Goal: Navigation & Orientation: Find specific page/section

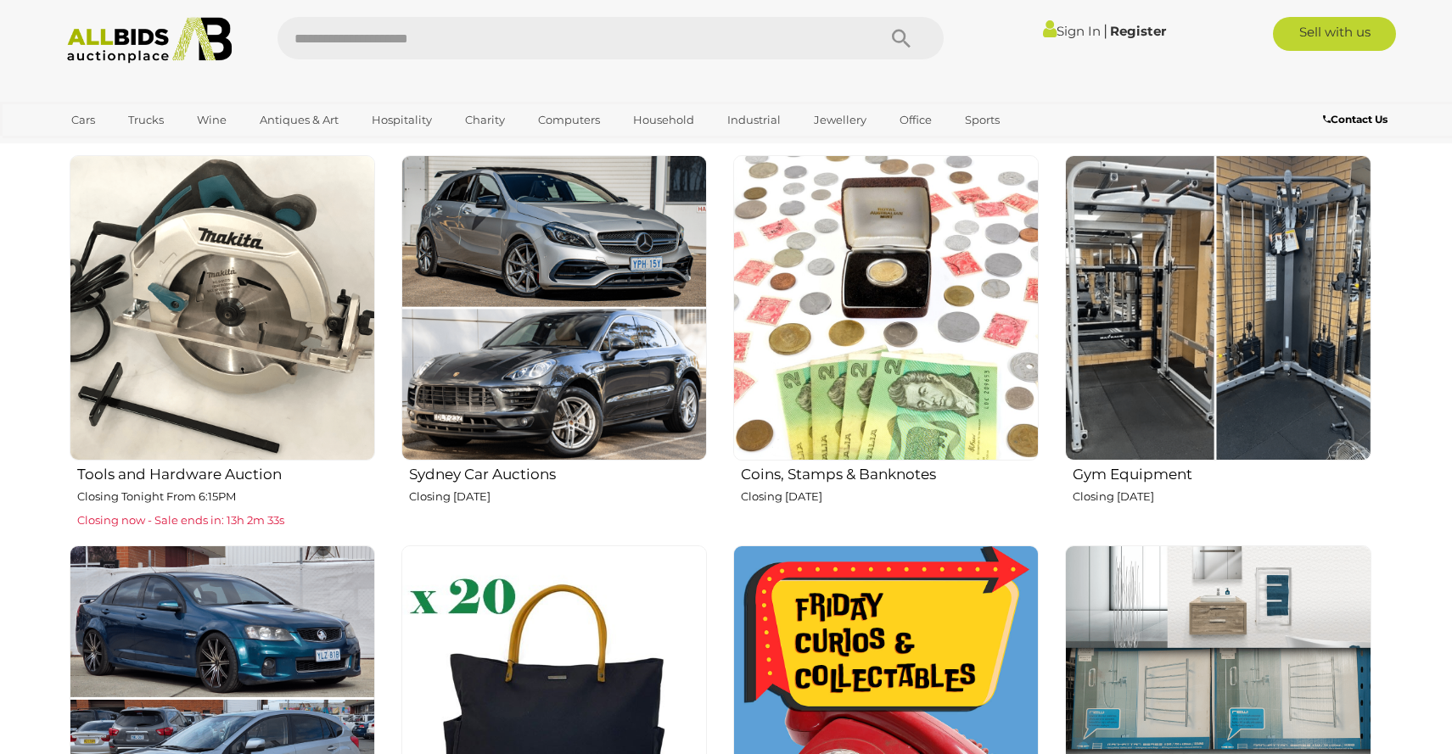
scroll to position [646, 0]
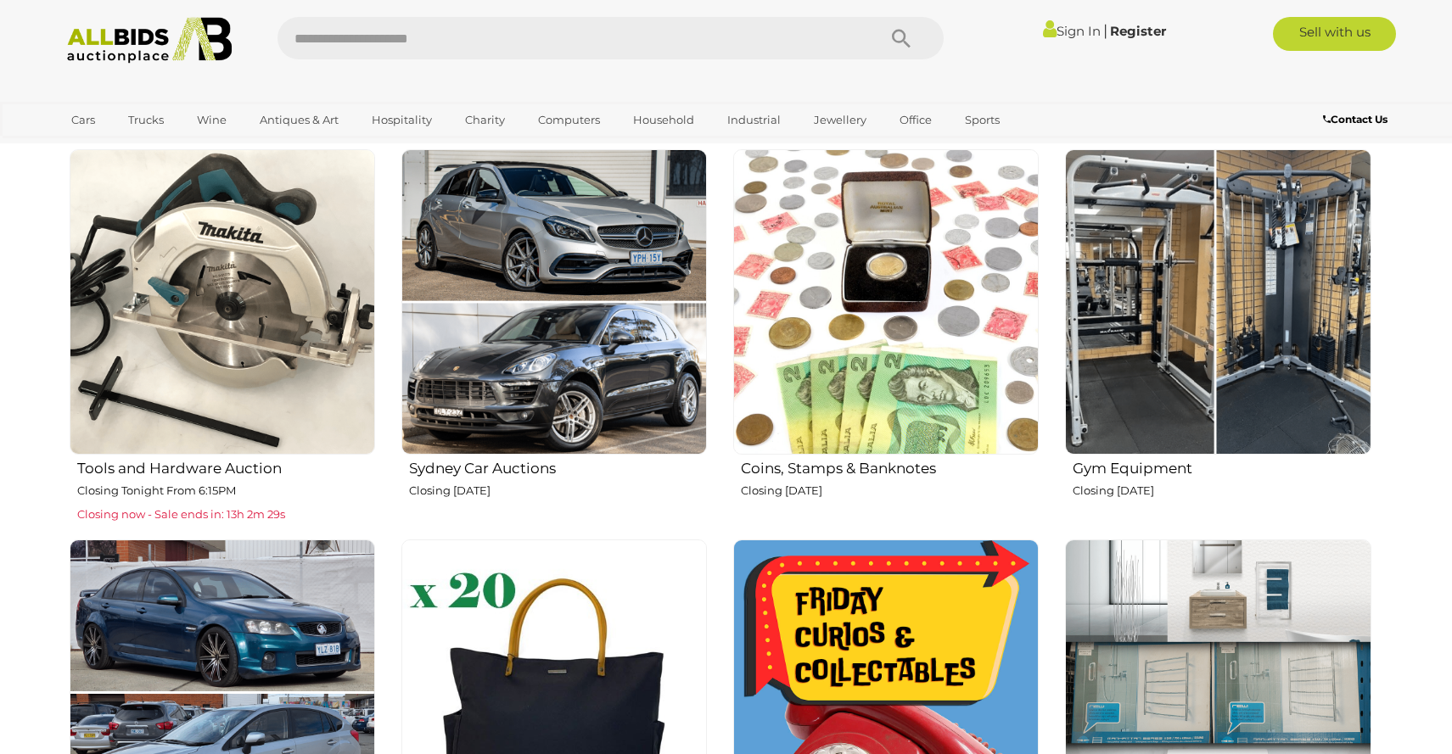
click at [1174, 353] on img at bounding box center [1218, 302] width 306 height 306
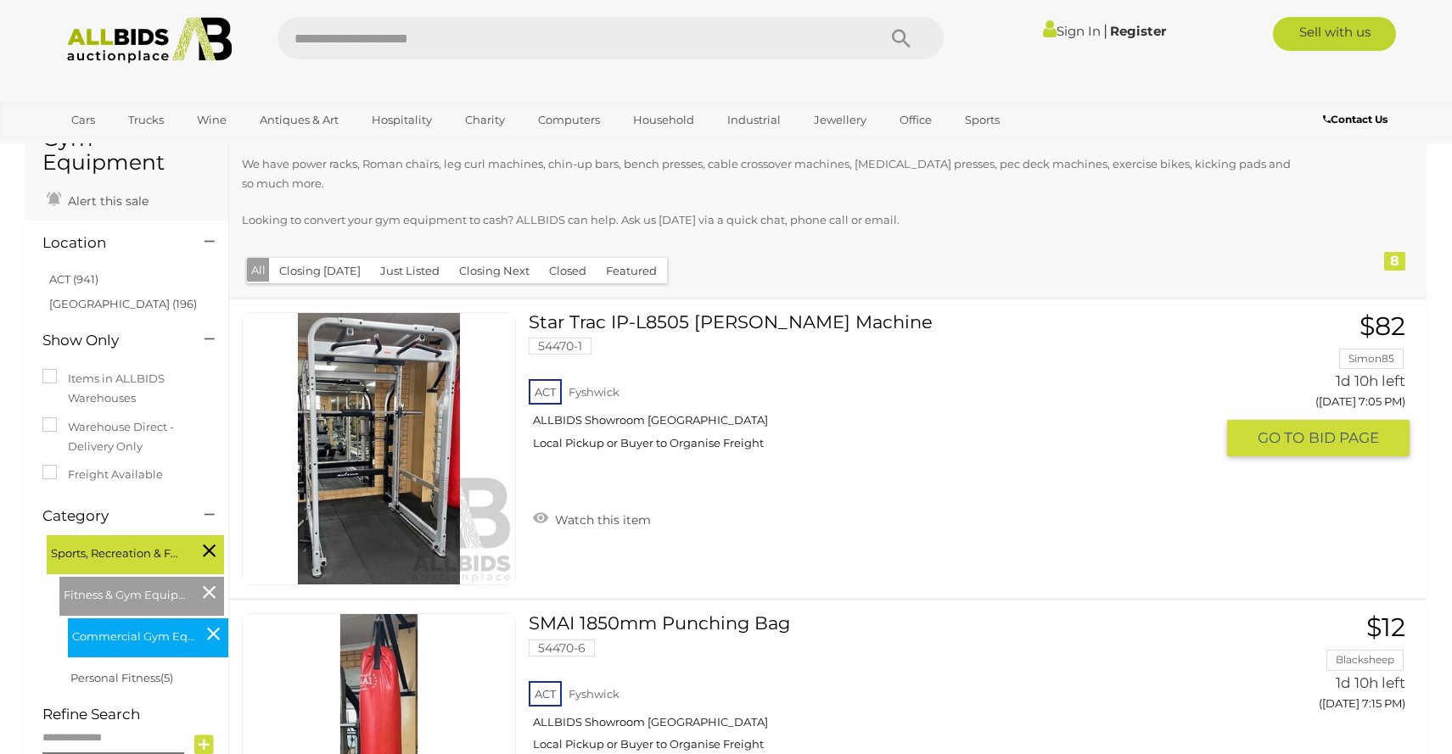
scroll to position [109, 0]
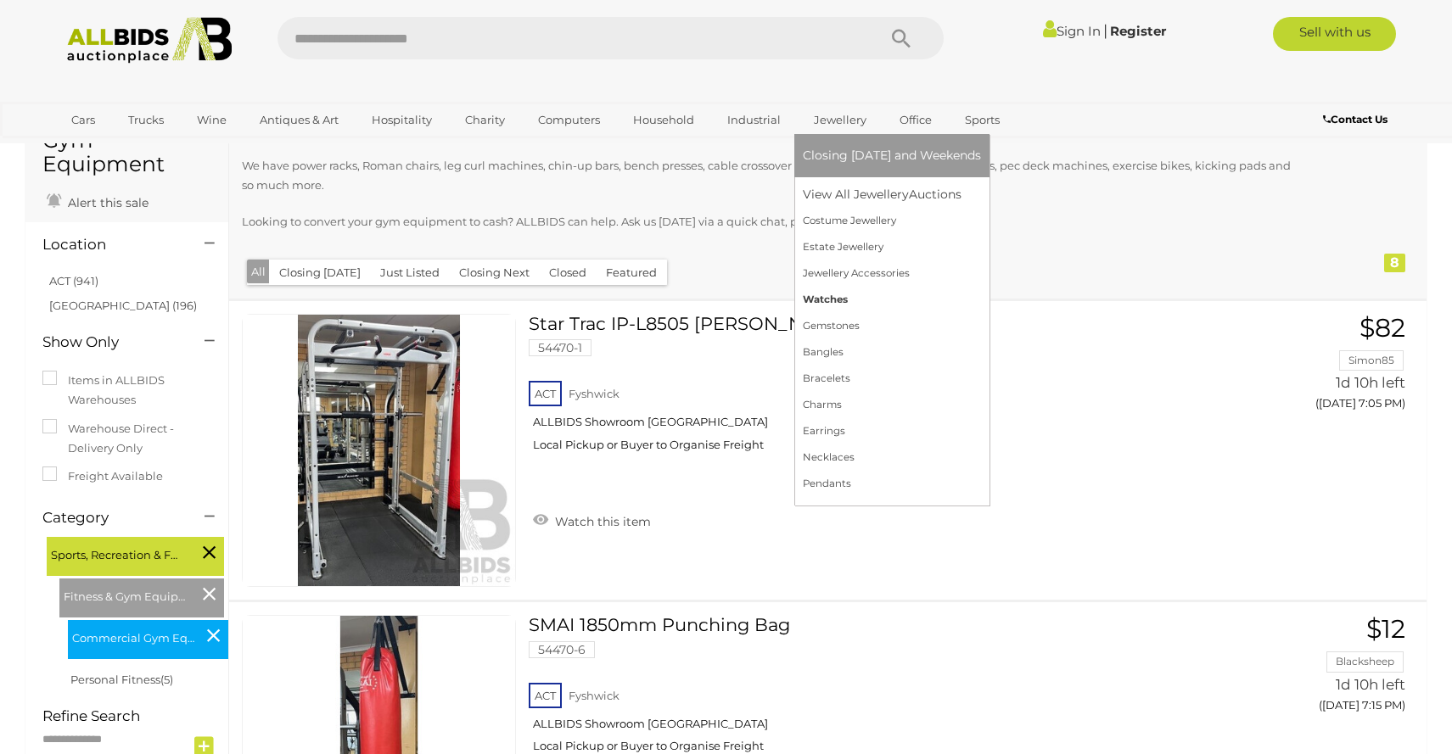
click at [833, 296] on link "Watches" at bounding box center [892, 300] width 178 height 26
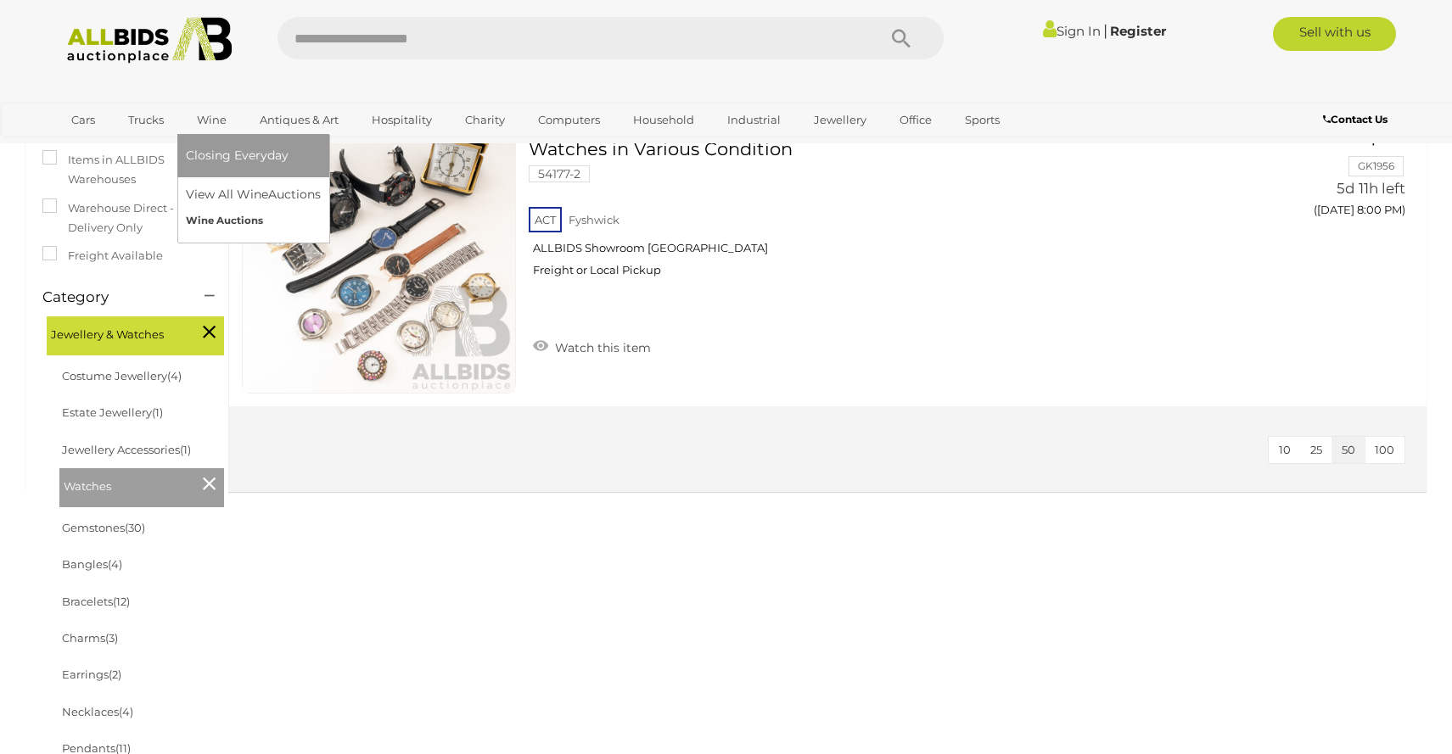
scroll to position [280, 1]
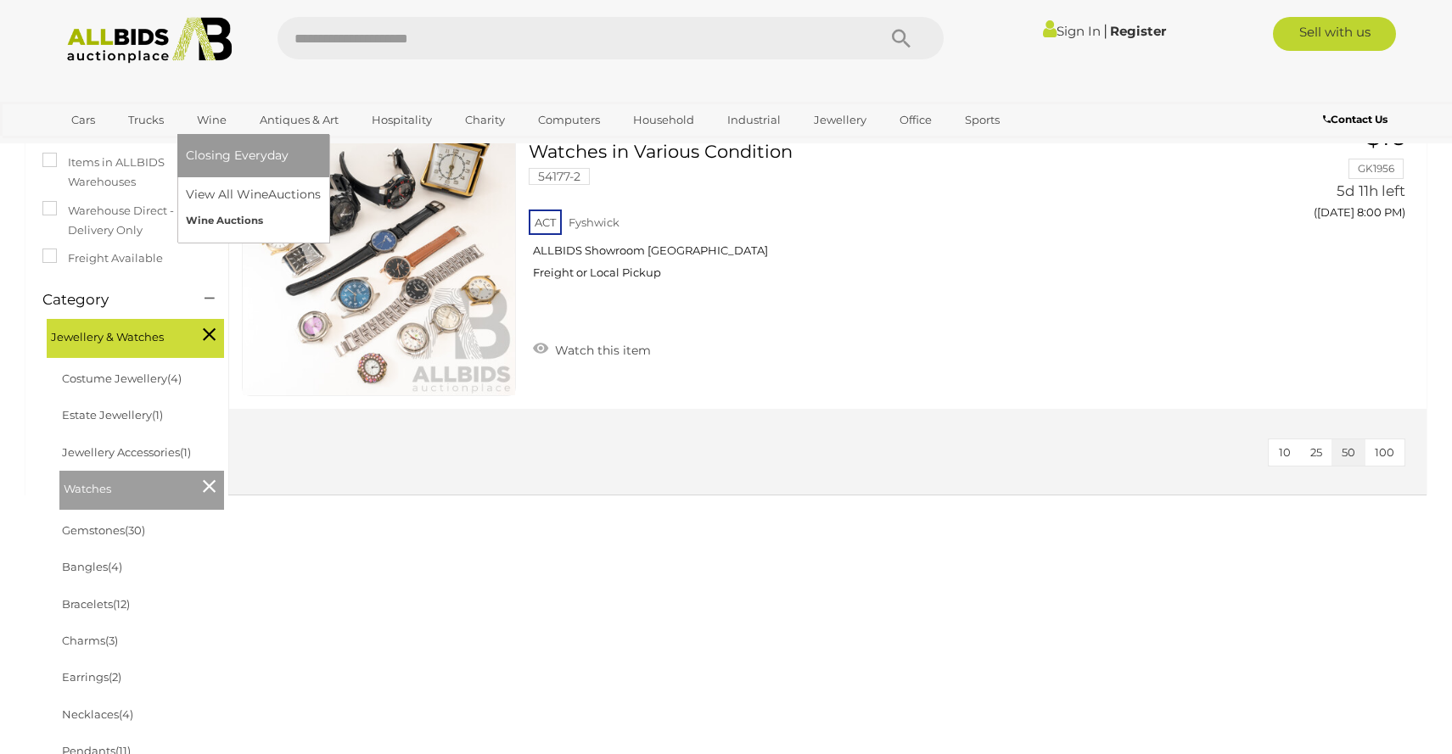
click at [227, 218] on link "Wine Auctions" at bounding box center [253, 221] width 135 height 26
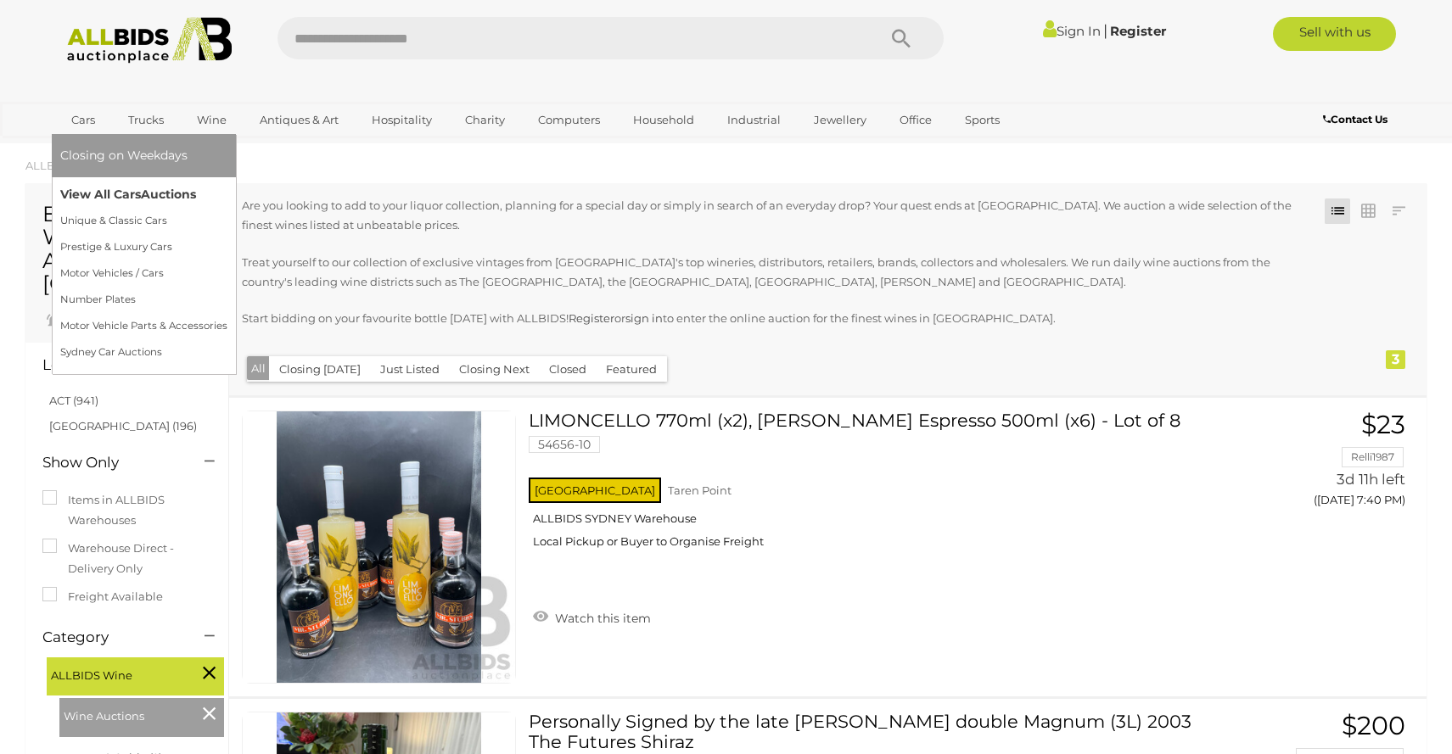
scroll to position [8, 1]
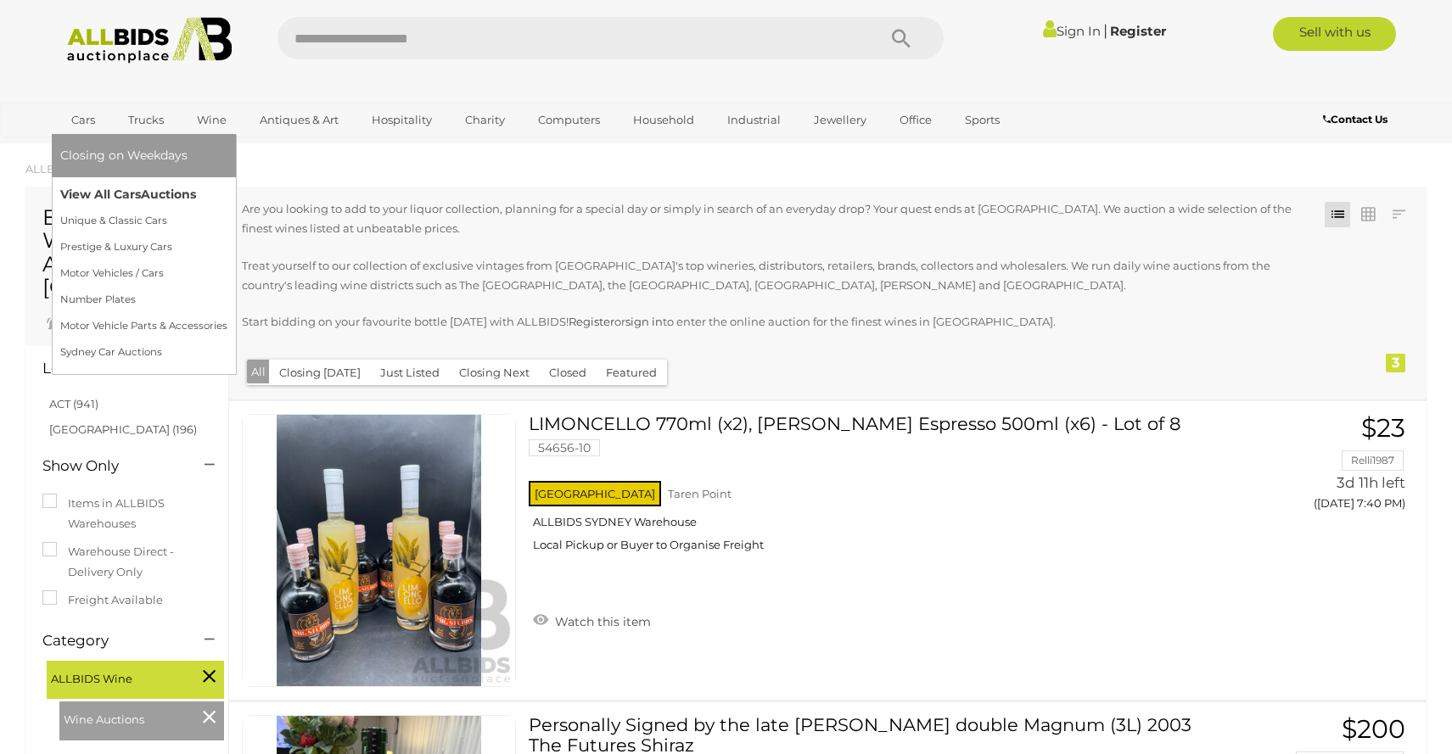
click at [109, 196] on link "View All Cars Auctions" at bounding box center [143, 195] width 167 height 26
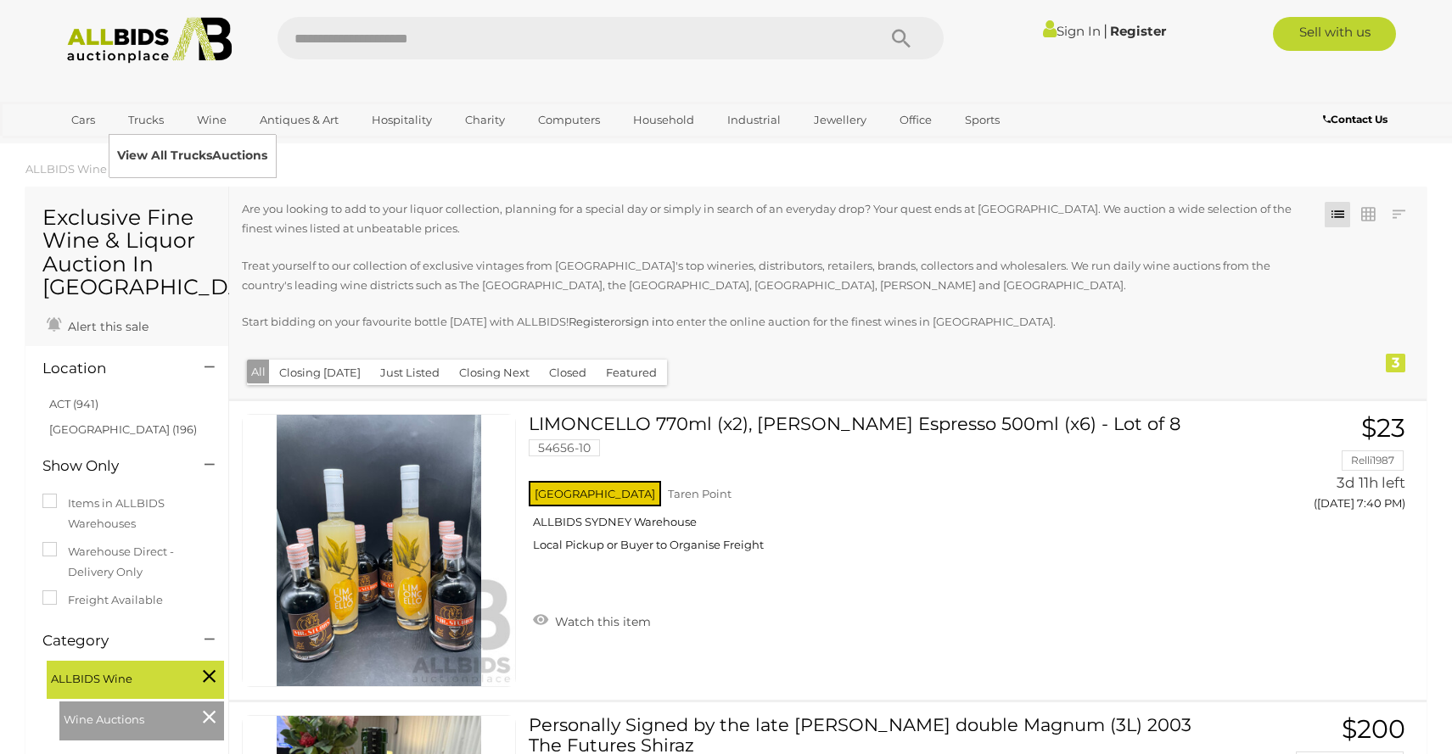
click at [139, 155] on link "View All Trucks Auctions" at bounding box center [192, 156] width 150 height 26
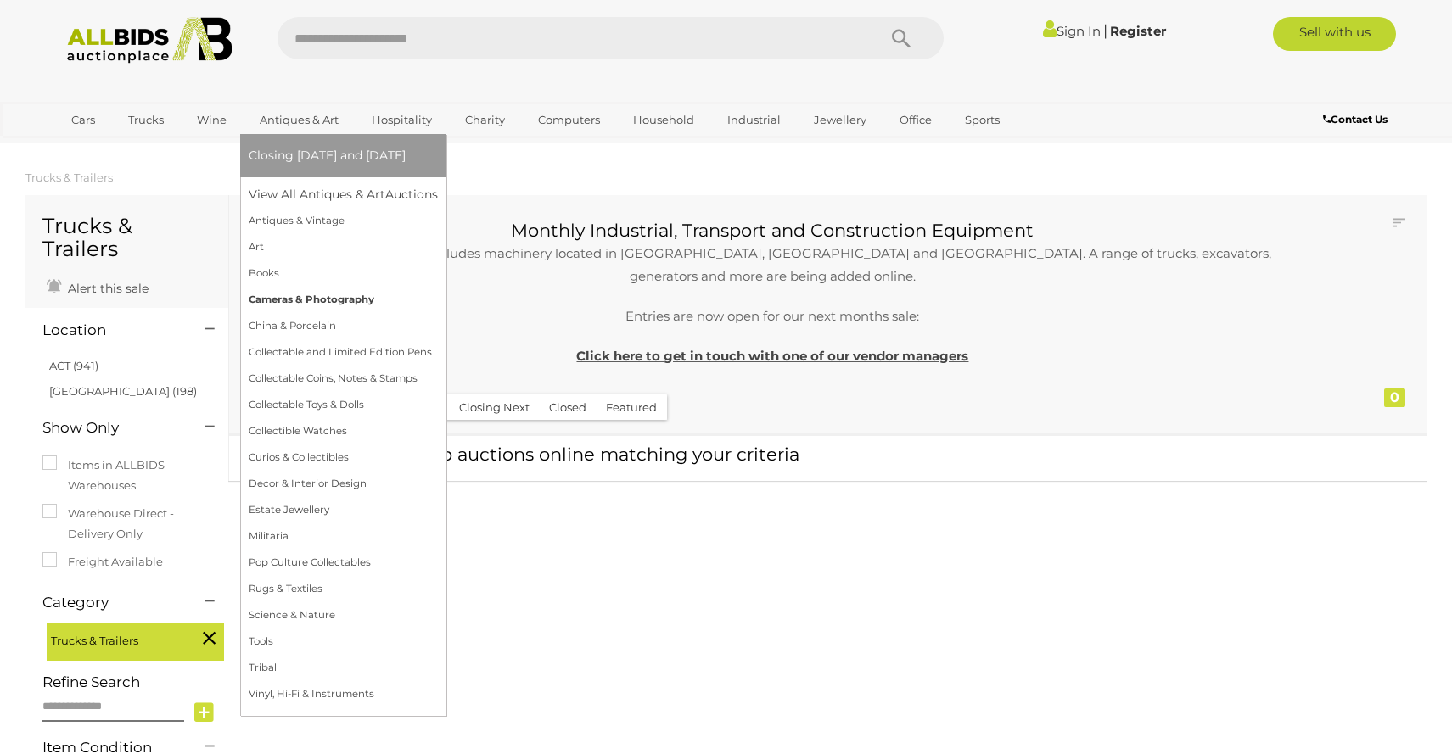
click at [304, 294] on link "Cameras & Photography" at bounding box center [343, 300] width 189 height 26
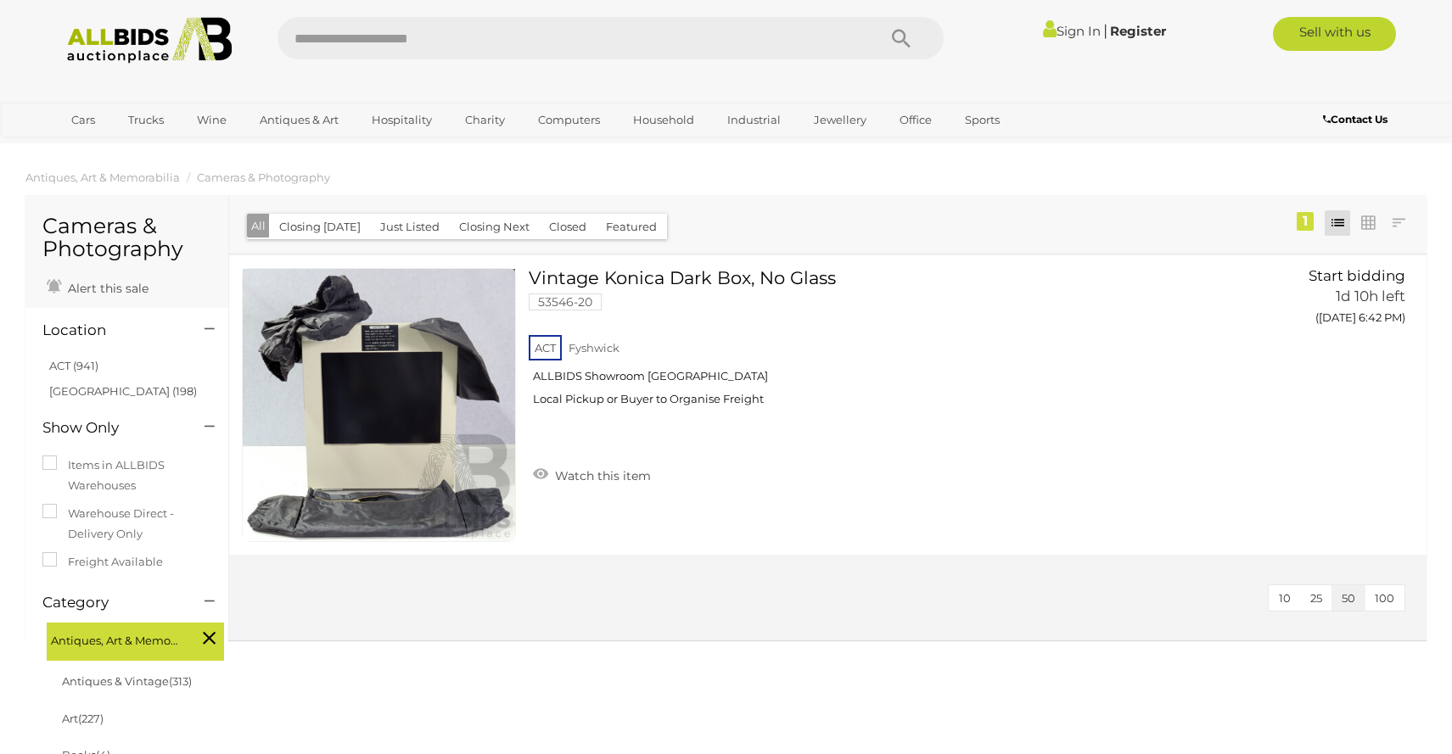
click at [366, 41] on input "text" at bounding box center [569, 38] width 582 height 42
type input "******"
